Goal: Transaction & Acquisition: Purchase product/service

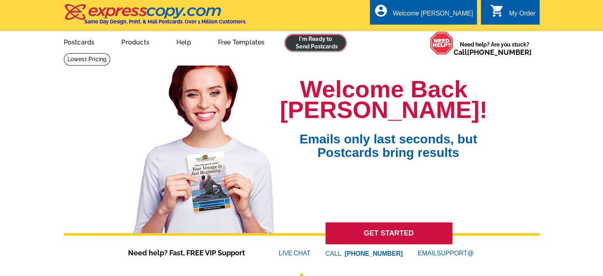
click at [305, 45] on link at bounding box center [316, 43] width 61 height 16
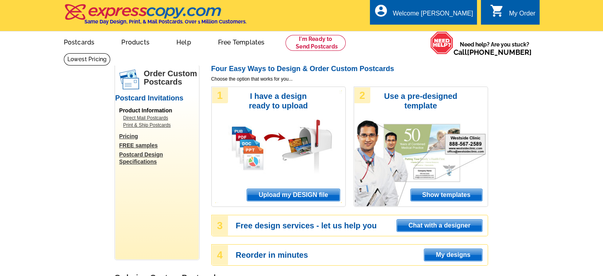
click at [290, 190] on span "Upload my DESIGN file" at bounding box center [293, 195] width 92 height 12
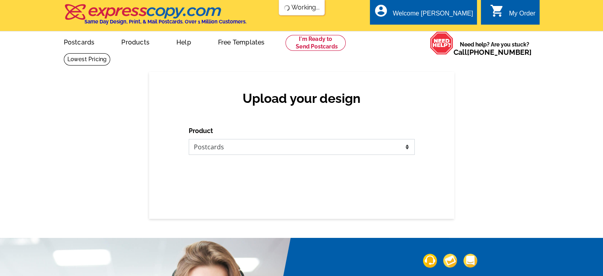
click at [256, 151] on select "Please select the type of file... Postcards Business Cards Letters and flyers G…" at bounding box center [302, 147] width 226 height 16
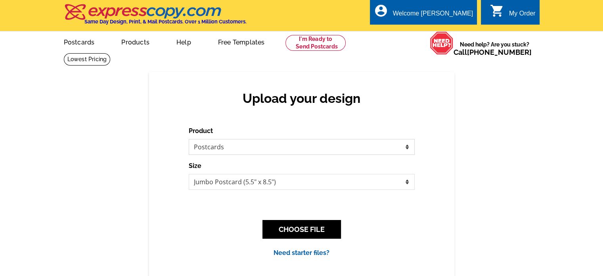
click at [189, 139] on select "Please select the type of file... Postcards Business Cards Letters and flyers G…" at bounding box center [302, 147] width 226 height 16
click at [240, 180] on select "Jumbo Postcard (5.5" x 8.5") Regular Postcard (4.25" x 5.6") Panoramic Postcard…" at bounding box center [302, 182] width 226 height 16
select select "3"
click at [189, 174] on select "Jumbo Postcard (5.5" x 8.5") Regular Postcard (4.25" x 5.6") Panoramic Postcard…" at bounding box center [302, 182] width 226 height 16
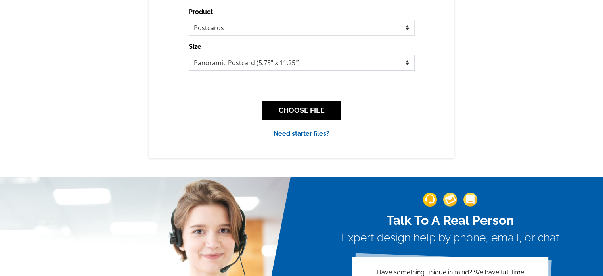
scroll to position [85, 0]
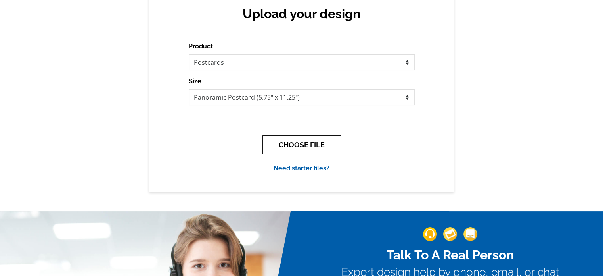
click at [302, 144] on button "CHOOSE FILE" at bounding box center [302, 144] width 79 height 19
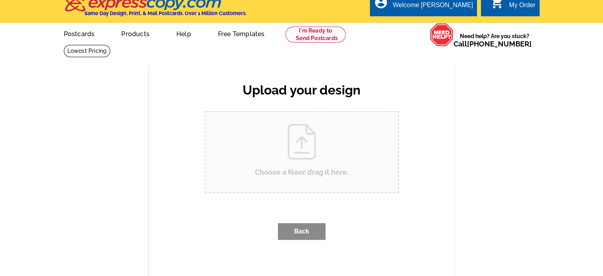
scroll to position [0, 0]
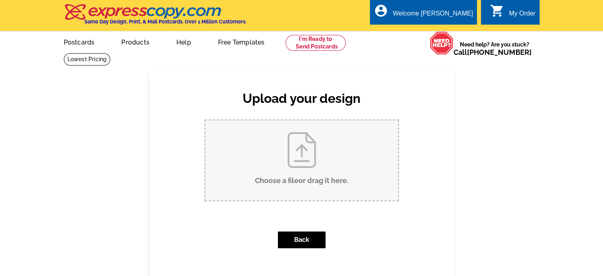
click at [295, 160] on input "Choose a file or drag it here ." at bounding box center [302, 160] width 193 height 80
click at [315, 158] on input "Choose a file or drag it here ." at bounding box center [302, 160] width 193 height 80
type input "C:\fakepath\4.2025 Panoramic Postcard LAKEFRONT Donner Lake.pdf"
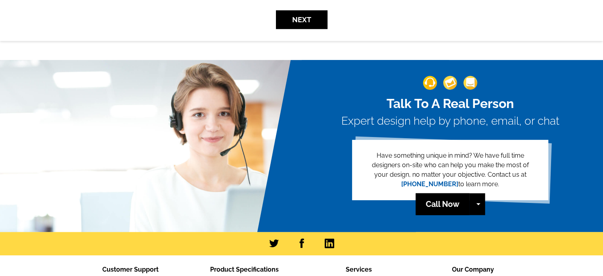
scroll to position [341, 0]
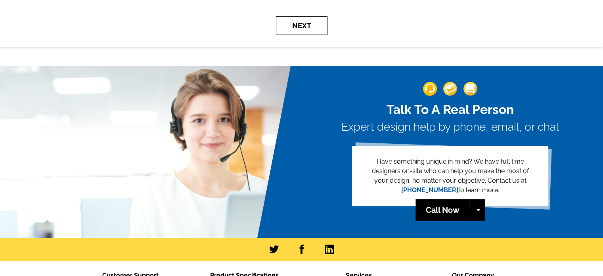
click at [287, 29] on button "Next" at bounding box center [302, 25] width 52 height 19
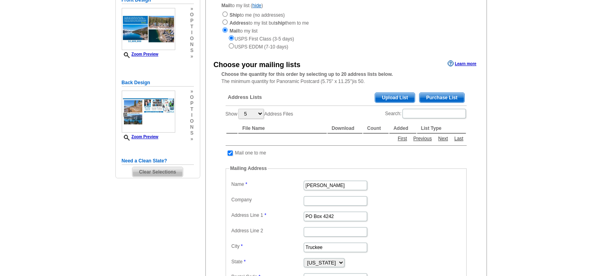
click at [74, 191] on main "Need Help? call 800-260-5887, chat with support, or have our designers make som…" at bounding box center [301, 180] width 603 height 467
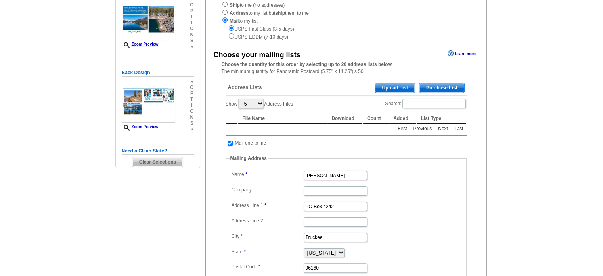
scroll to position [113, 0]
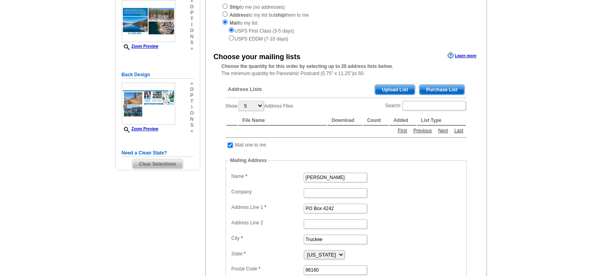
click at [389, 86] on span "Upload List" at bounding box center [394, 90] width 39 height 10
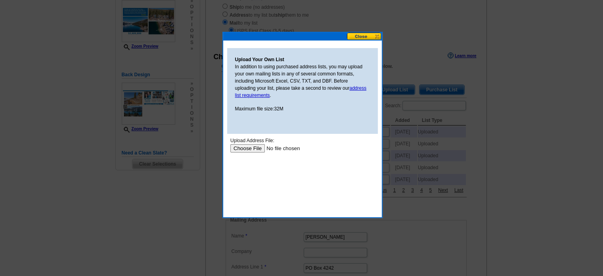
scroll to position [0, 0]
click at [244, 148] on input "file" at bounding box center [280, 148] width 100 height 8
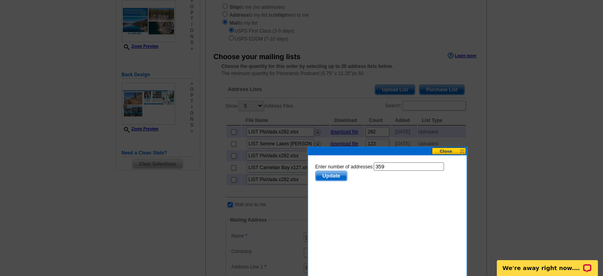
drag, startPoint x: 300, startPoint y: 37, endPoint x: 384, endPoint y: 152, distance: 142.7
click at [384, 152] on div at bounding box center [387, 151] width 159 height 8
click at [396, 166] on input "359" at bounding box center [409, 166] width 70 height 8
type input "3"
type input "282"
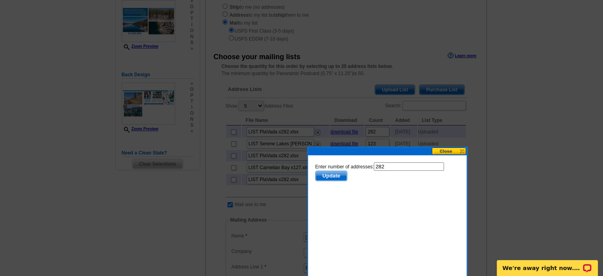
click at [325, 177] on span "Update" at bounding box center [331, 176] width 31 height 10
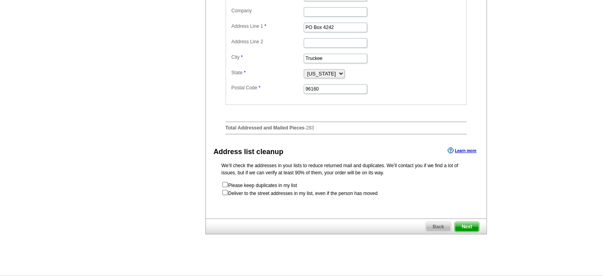
scroll to position [356, 0]
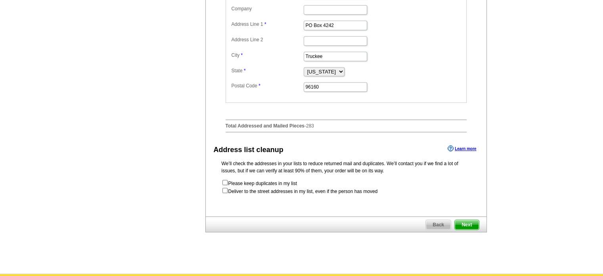
click at [468, 229] on span "Next" at bounding box center [467, 225] width 24 height 10
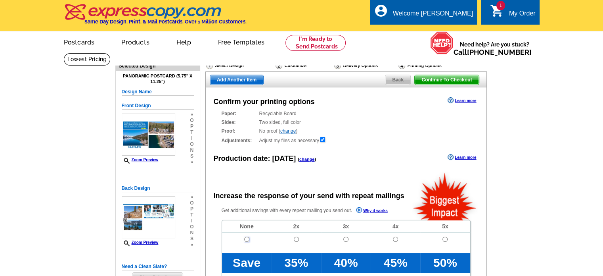
click at [245, 239] on input "radio" at bounding box center [246, 238] width 5 height 5
radio input "true"
radio input "false"
click at [309, 159] on link "change" at bounding box center [307, 159] width 15 height 5
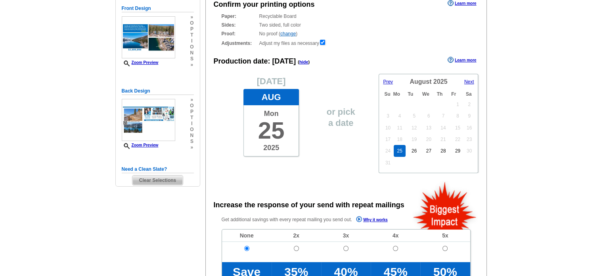
scroll to position [98, 0]
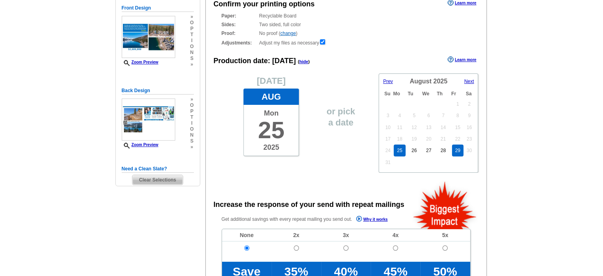
click at [459, 150] on link "29" at bounding box center [458, 150] width 12 height 12
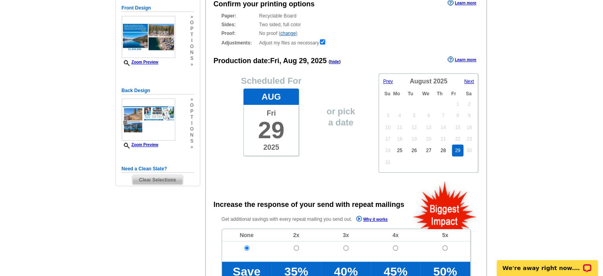
scroll to position [0, 0]
click at [425, 149] on link "27" at bounding box center [429, 150] width 12 height 12
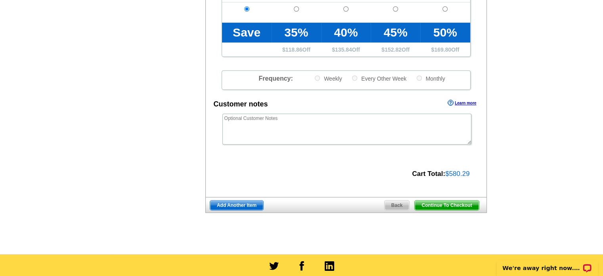
scroll to position [337, 0]
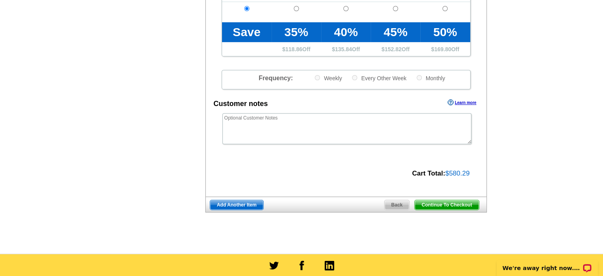
click at [446, 209] on span "Continue To Checkout" at bounding box center [447, 205] width 64 height 10
click at [450, 203] on span "Continue To Checkout" at bounding box center [447, 205] width 64 height 10
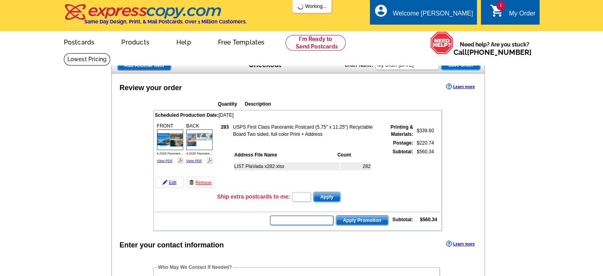
click at [290, 221] on input "text" at bounding box center [301, 220] width 63 height 10
type input "SMSf50"
click at [280, 216] on input "SMSf50" at bounding box center [301, 220] width 63 height 10
click at [291, 220] on input "SMSf50" at bounding box center [301, 220] width 63 height 10
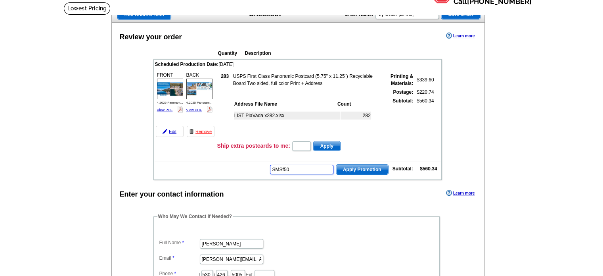
scroll to position [48, 0]
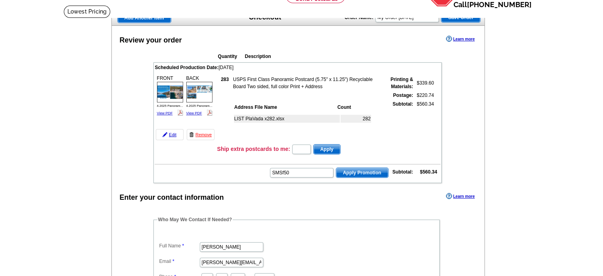
click at [357, 171] on span "Apply Promotion" at bounding box center [362, 173] width 52 height 10
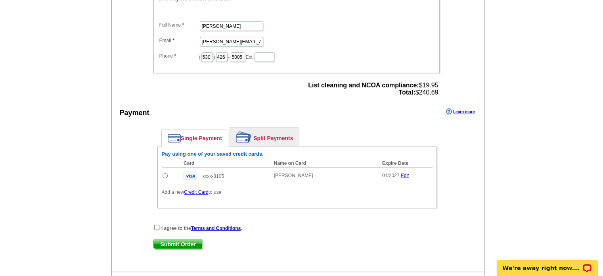
scroll to position [295, 0]
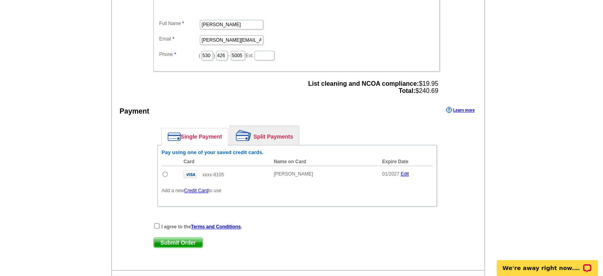
click at [165, 171] on input "radio" at bounding box center [165, 173] width 5 height 5
radio input "true"
click at [154, 224] on input "checkbox" at bounding box center [156, 225] width 5 height 5
checkbox input "true"
click at [177, 242] on span "Submit Order" at bounding box center [178, 243] width 49 height 10
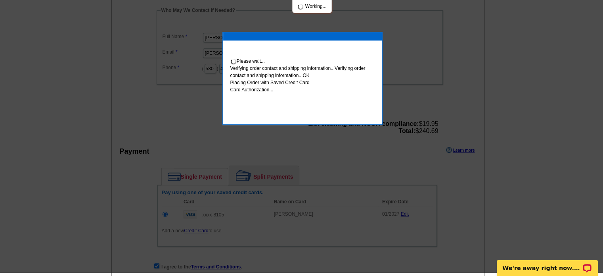
scroll to position [292, 0]
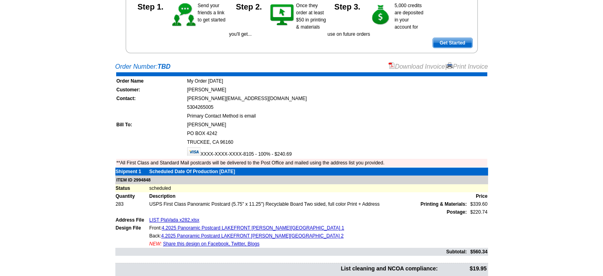
scroll to position [104, 0]
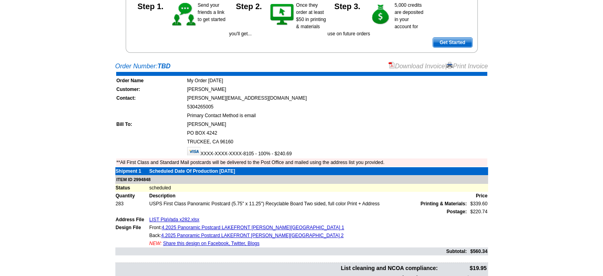
click at [470, 63] on link "Print Invoice" at bounding box center [467, 66] width 41 height 7
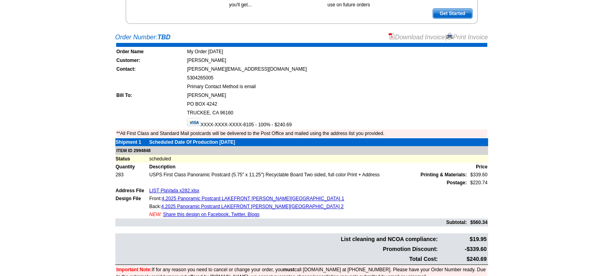
scroll to position [143, 0]
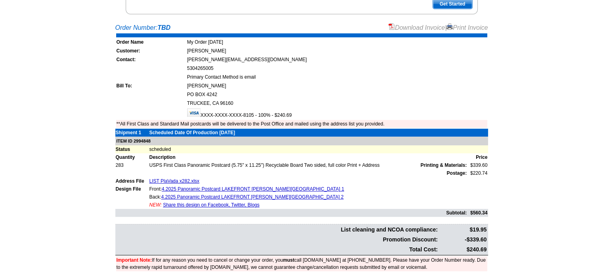
click at [402, 28] on link "Download Invoice" at bounding box center [417, 27] width 56 height 7
